Goal: Task Accomplishment & Management: Use online tool/utility

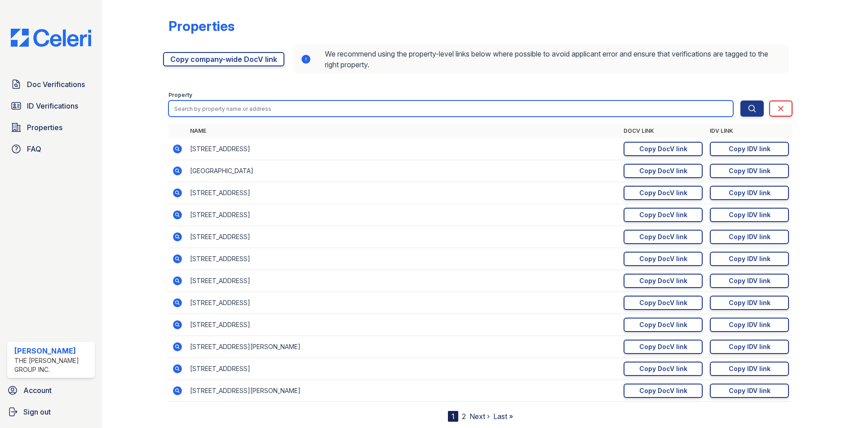
click at [203, 112] on input "search" at bounding box center [450, 109] width 565 height 16
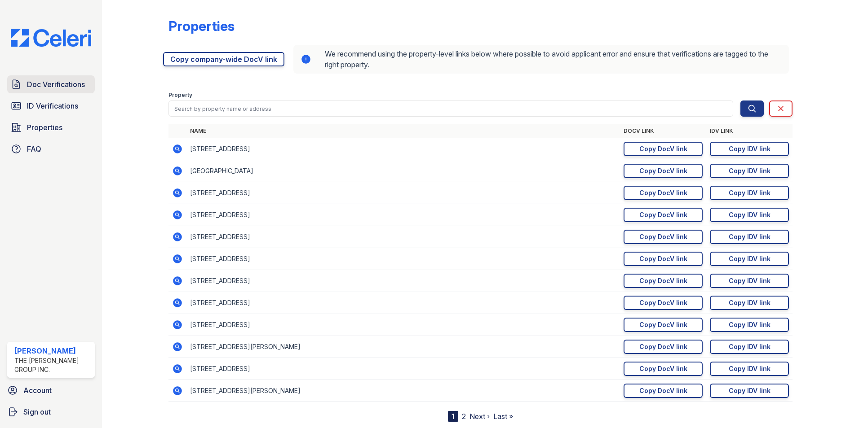
click at [35, 82] on span "Doc Verifications" at bounding box center [56, 84] width 58 height 11
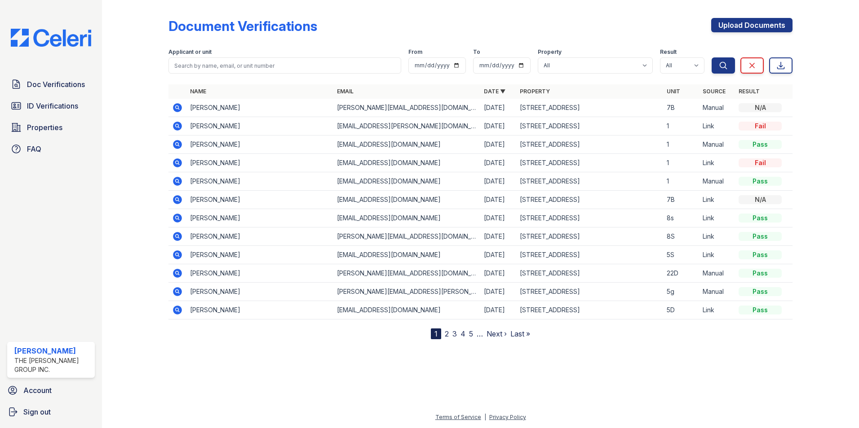
click at [348, 194] on td "Alainclucas@gmail.com" at bounding box center [406, 200] width 147 height 18
click at [175, 199] on icon at bounding box center [177, 199] width 11 height 11
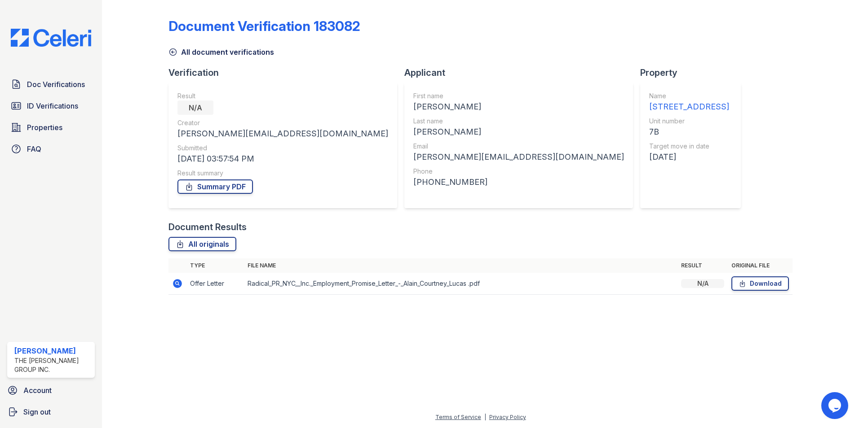
click at [179, 288] on icon at bounding box center [177, 283] width 11 height 11
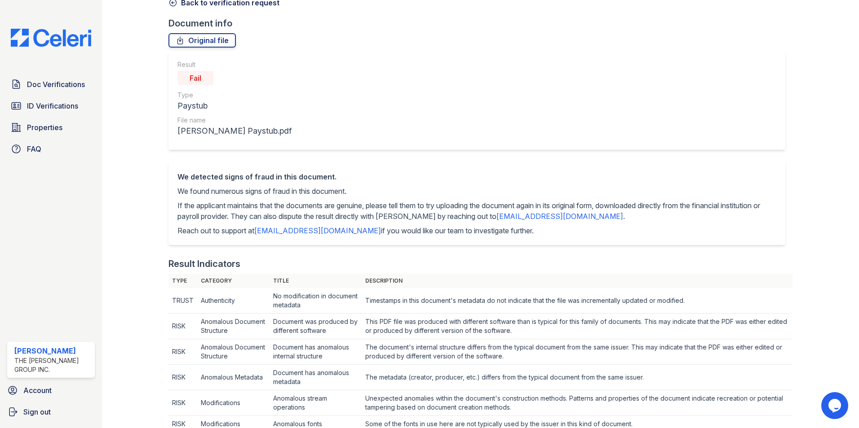
scroll to position [12, 0]
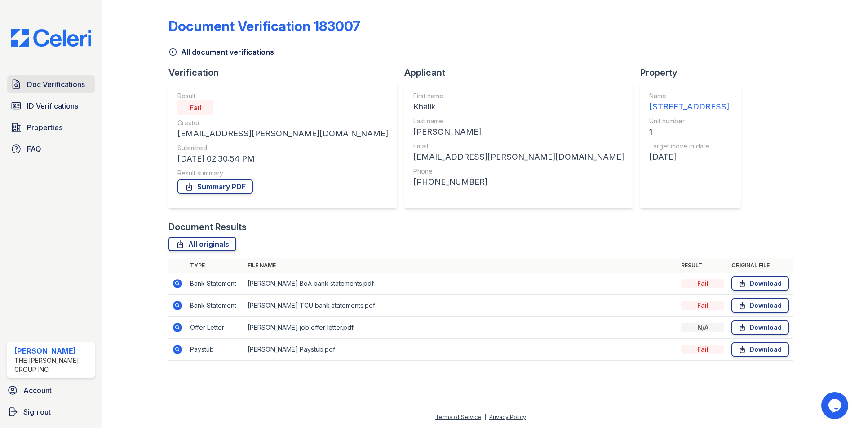
drag, startPoint x: 0, startPoint y: 0, endPoint x: 39, endPoint y: 89, distance: 97.5
click at [39, 89] on span "Doc Verifications" at bounding box center [56, 84] width 58 height 11
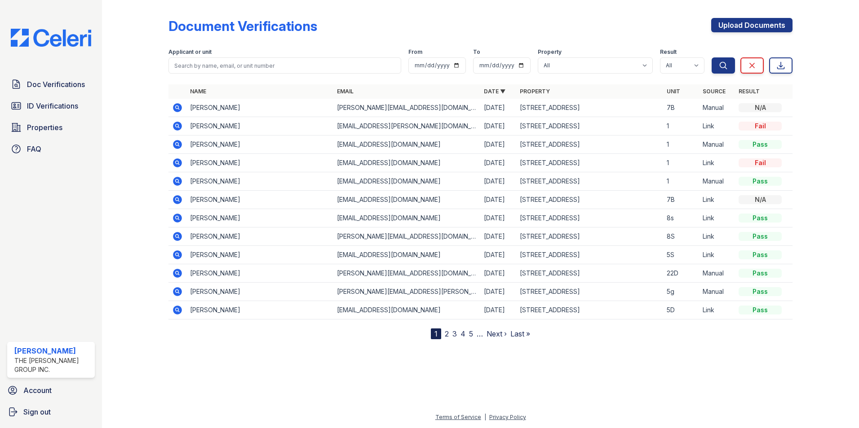
click at [175, 141] on icon at bounding box center [177, 144] width 11 height 11
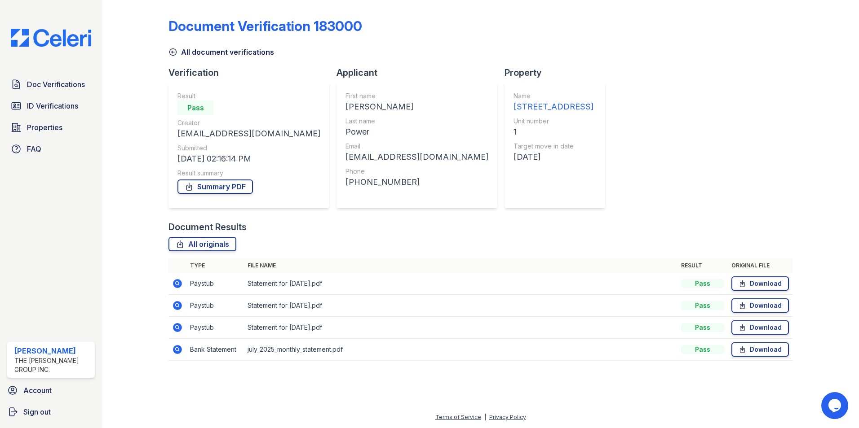
click at [504, 131] on div "Name [STREET_ADDRESS] Unit number 1 Target move in date [DATE]" at bounding box center [554, 146] width 101 height 126
click at [513, 131] on div "1" at bounding box center [553, 132] width 80 height 13
click at [45, 84] on span "Doc Verifications" at bounding box center [56, 84] width 58 height 11
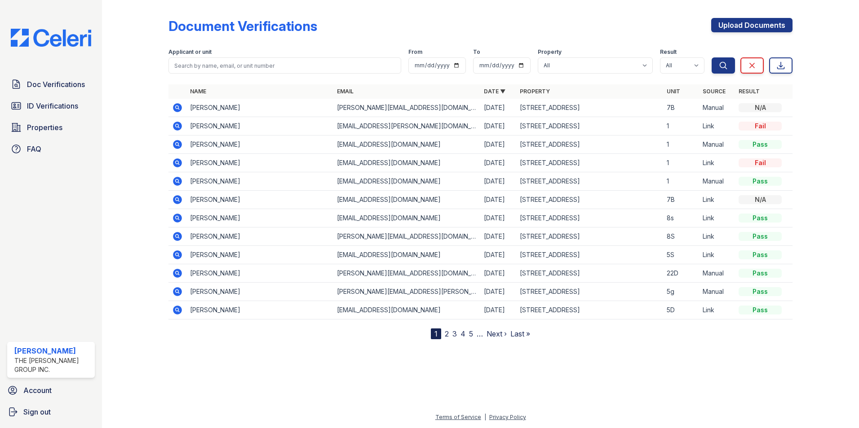
click at [176, 199] on icon at bounding box center [177, 199] width 11 height 11
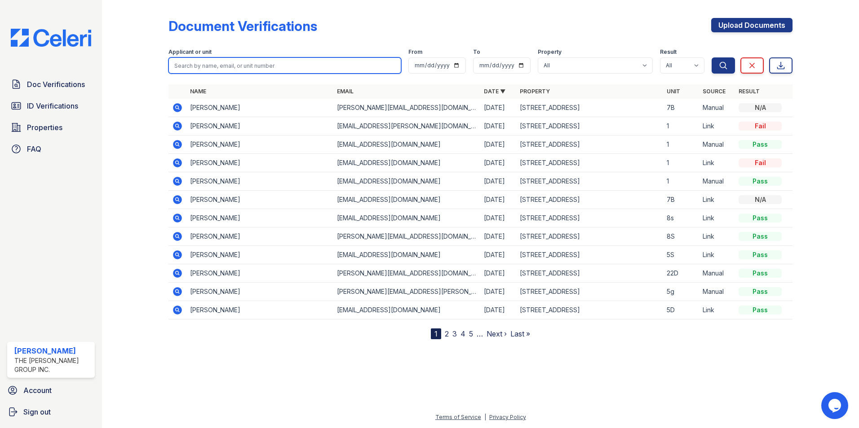
click at [200, 68] on input "search" at bounding box center [284, 65] width 233 height 16
type input "alain"
click at [711, 57] on button "Search" at bounding box center [722, 65] width 23 height 16
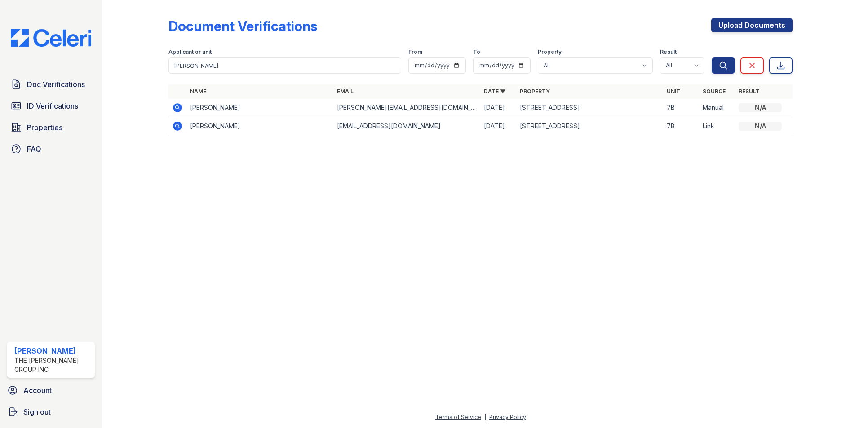
click at [177, 113] on icon at bounding box center [177, 107] width 11 height 11
